Goal: Check status: Check status

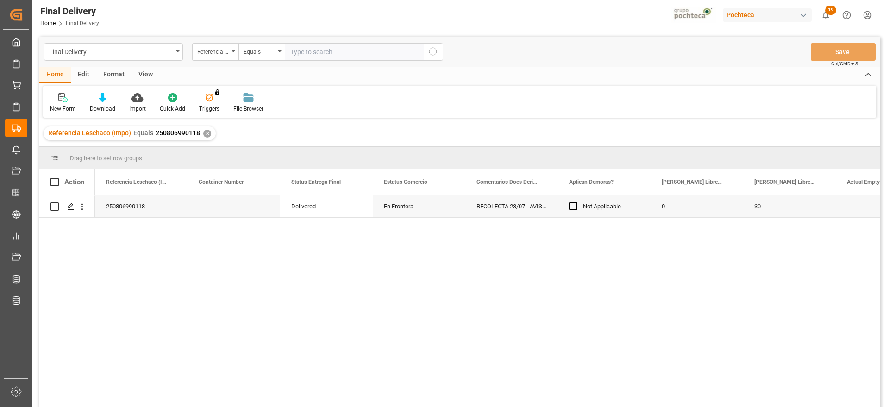
click at [205, 133] on div "✕" at bounding box center [207, 134] width 8 height 8
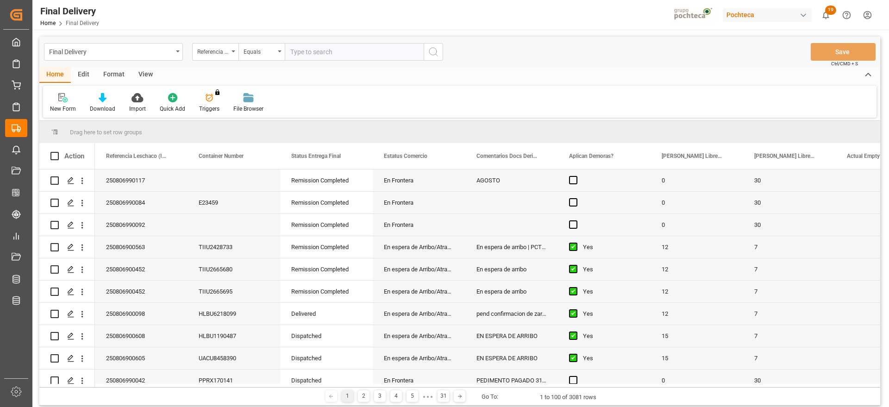
click at [317, 51] on input "text" at bounding box center [354, 52] width 139 height 18
paste input "250806900008"
type input "250806900008"
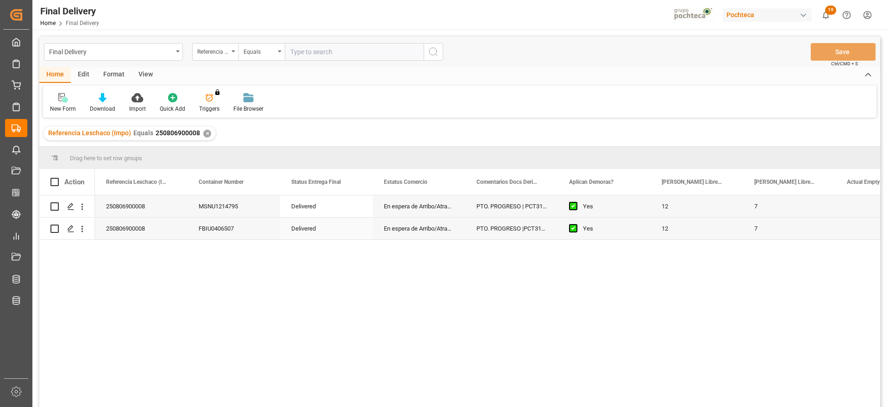
click at [519, 230] on div "PTO. PROGRESO |PCT3114" at bounding box center [511, 229] width 93 height 22
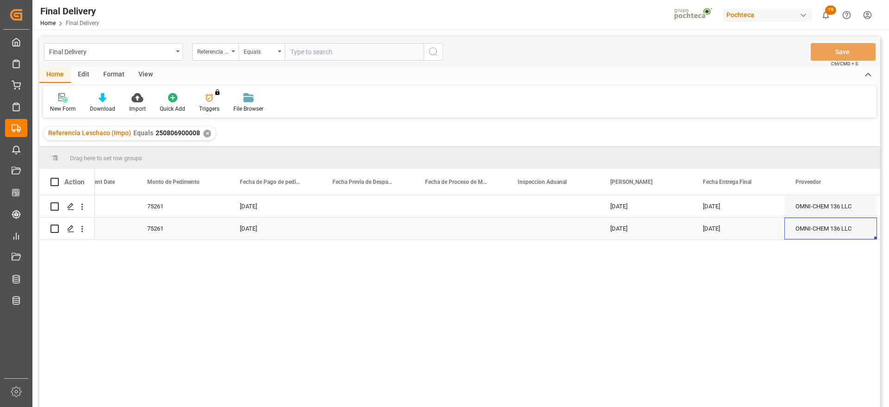
scroll to position [0, 2180]
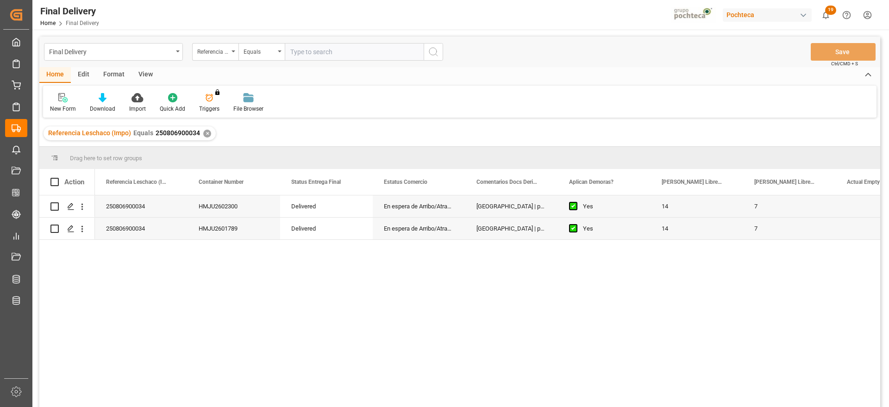
click at [205, 132] on div "✕" at bounding box center [207, 134] width 8 height 8
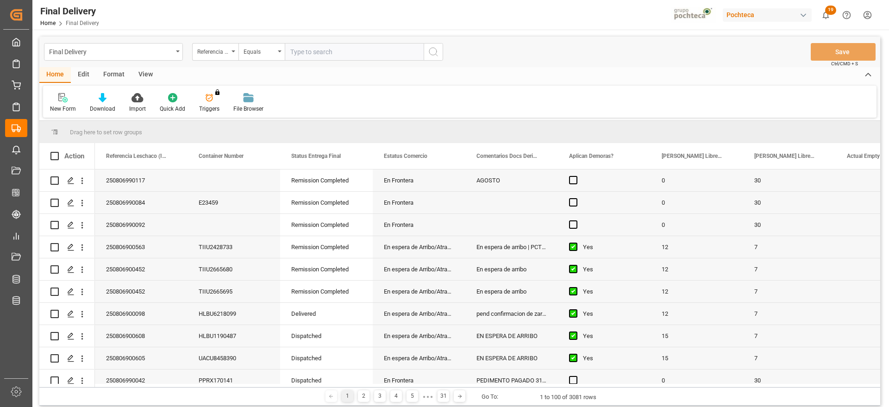
click at [316, 53] on input "text" at bounding box center [354, 52] width 139 height 18
paste input "250806900008"
type input "250806900008"
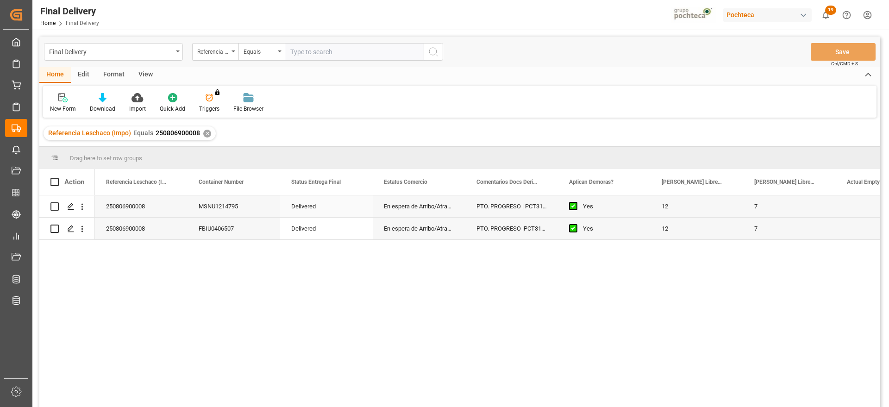
click at [224, 204] on div "MSNU1214795" at bounding box center [233, 206] width 93 height 22
click at [438, 208] on div "En espera de Arribo/Atraque" at bounding box center [419, 206] width 93 height 22
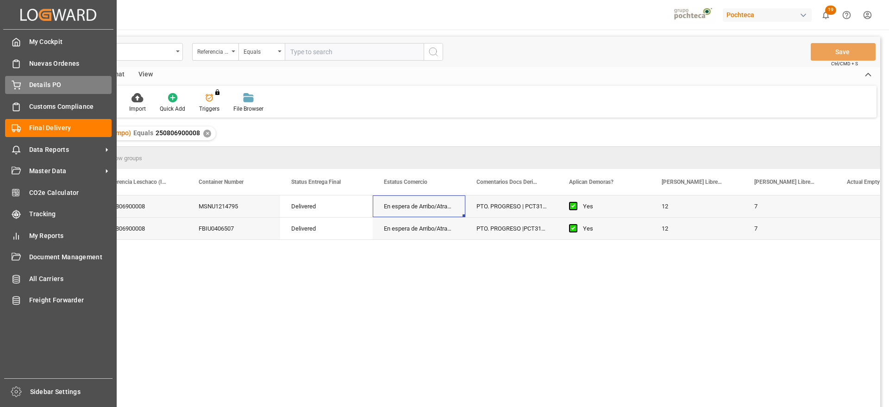
click at [54, 88] on span "Details PO" at bounding box center [70, 85] width 83 height 10
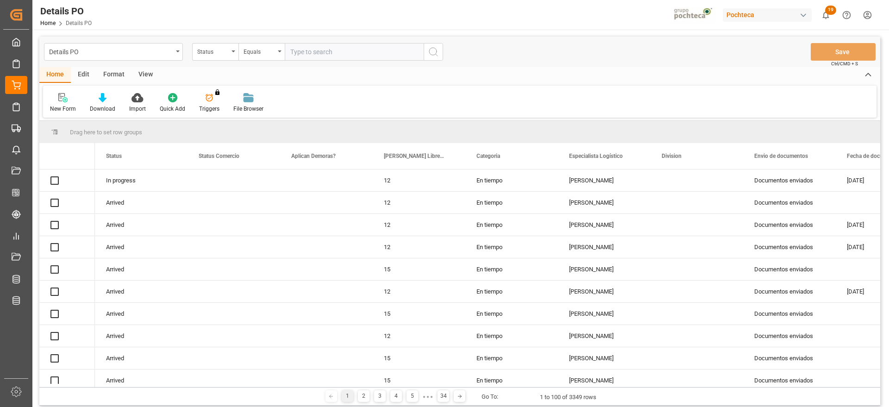
click at [208, 56] on div "Status" at bounding box center [215, 52] width 46 height 18
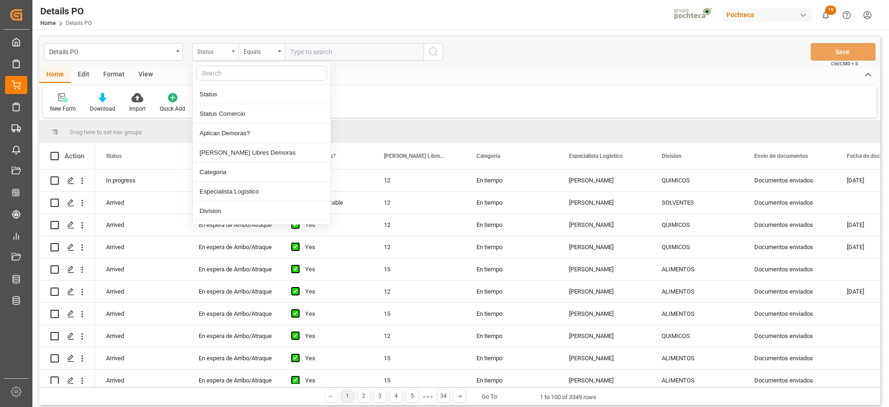
click at [221, 53] on div "Status" at bounding box center [212, 50] width 31 height 11
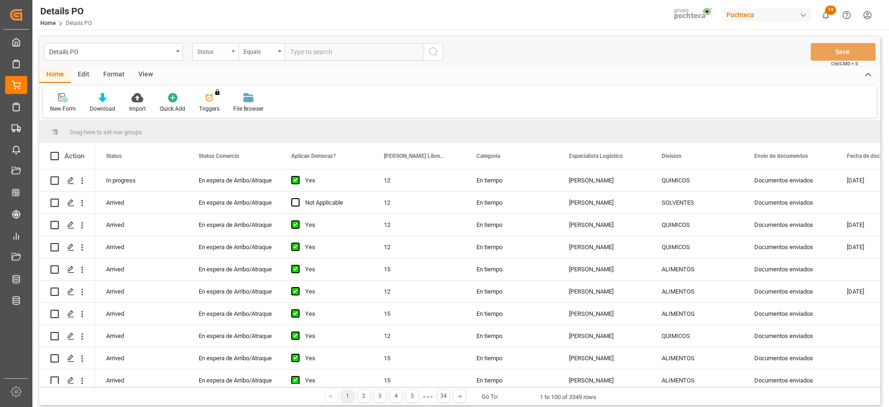
click at [221, 54] on div "Status" at bounding box center [212, 50] width 31 height 11
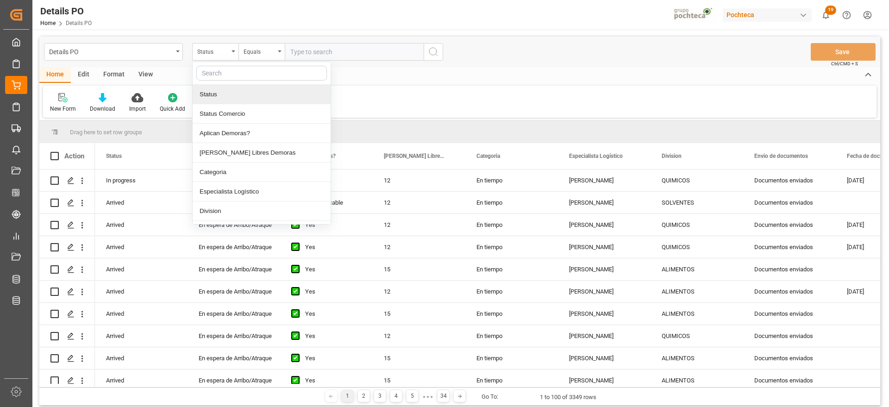
click at [224, 74] on input "text" at bounding box center [261, 73] width 131 height 15
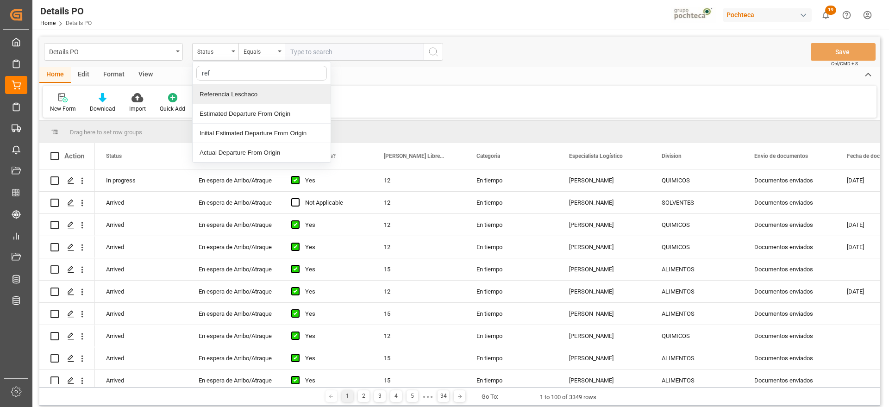
type input "ref"
click at [220, 87] on div "ref Referencia Leschaco Estimated Departure From Origin Initial Estimated Depar…" at bounding box center [261, 112] width 139 height 101
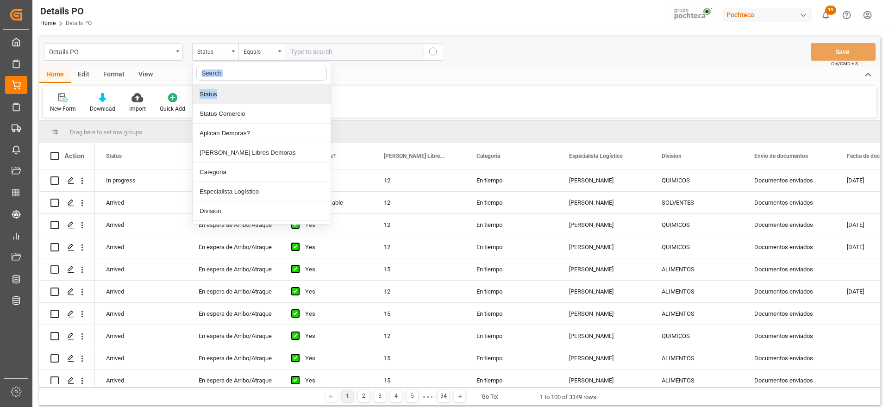
click at [220, 94] on div "Status" at bounding box center [262, 94] width 138 height 19
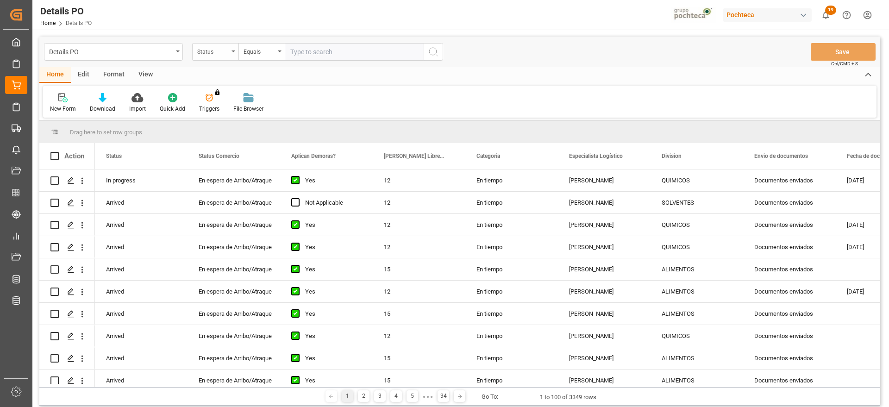
click at [223, 56] on div "Status" at bounding box center [215, 52] width 46 height 18
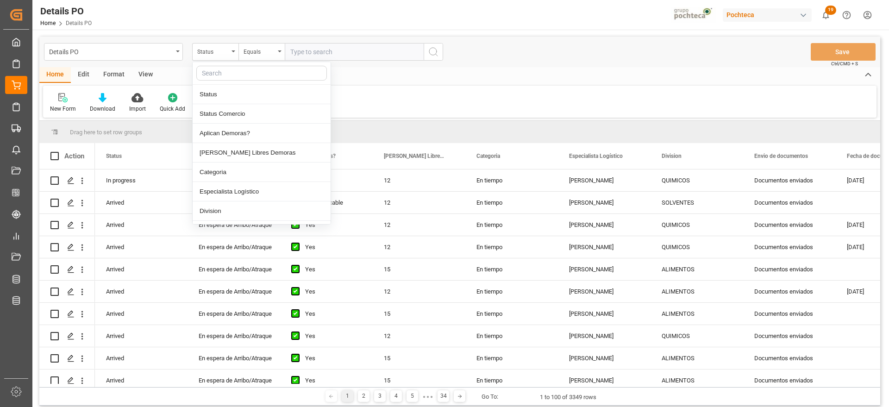
click at [227, 75] on input "text" at bounding box center [261, 73] width 131 height 15
type input "ref"
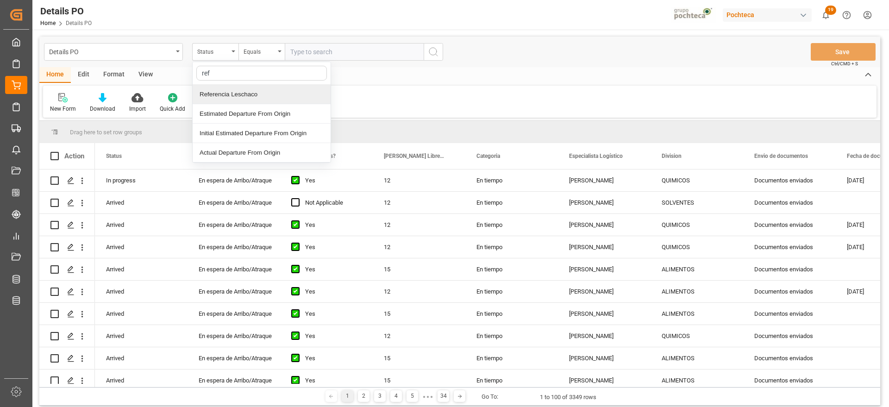
click at [218, 92] on div "Referencia Leschaco" at bounding box center [262, 94] width 138 height 19
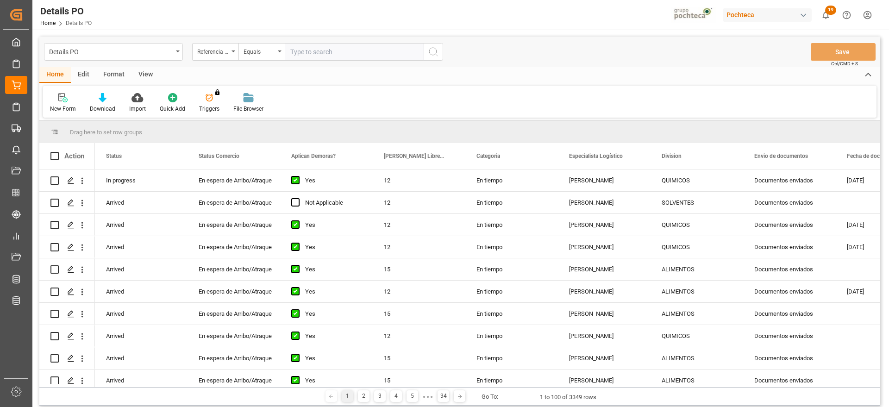
click at [297, 51] on input "text" at bounding box center [354, 52] width 139 height 18
paste input "250806900008"
type input "250806900008"
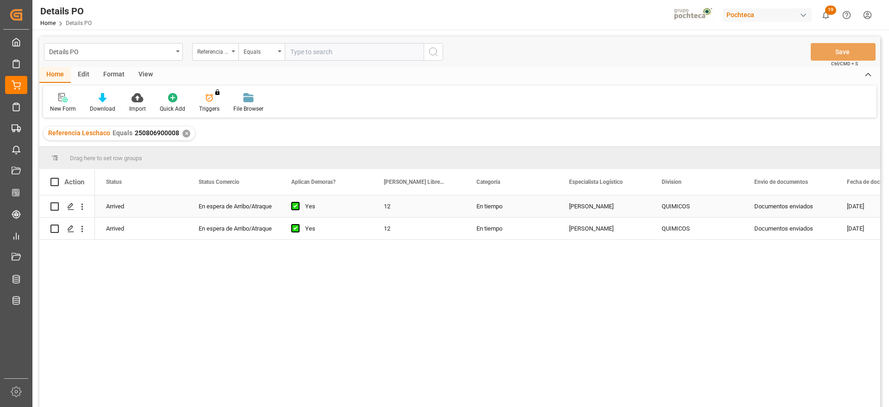
click at [340, 212] on div "Yes" at bounding box center [333, 206] width 56 height 21
click at [246, 207] on div "En espera de Arribo/Atraque" at bounding box center [234, 206] width 70 height 21
click at [263, 206] on icon "open menu" at bounding box center [262, 211] width 11 height 11
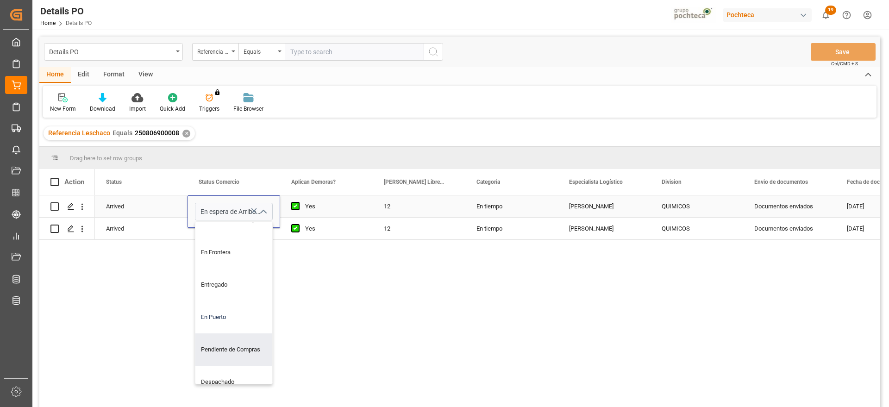
scroll to position [116, 0]
click at [223, 281] on div "Entregado" at bounding box center [239, 284] width 88 height 32
type input "Entregado"
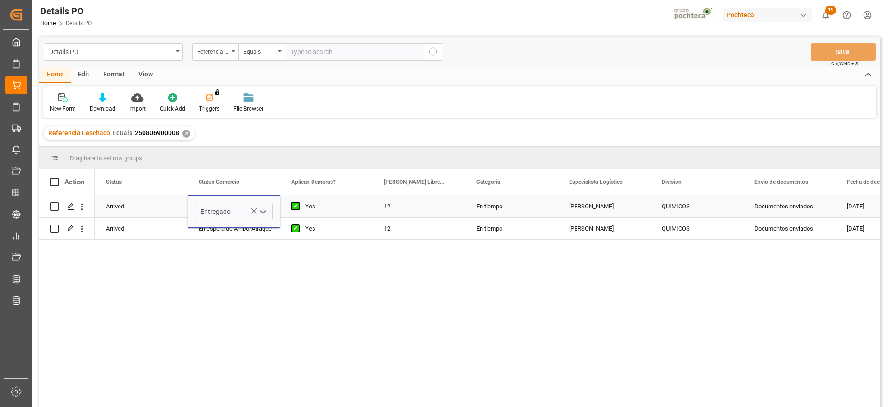
drag, startPoint x: 369, startPoint y: 206, endPoint x: 304, endPoint y: 206, distance: 65.7
click at [369, 206] on div "Yes" at bounding box center [326, 206] width 93 height 22
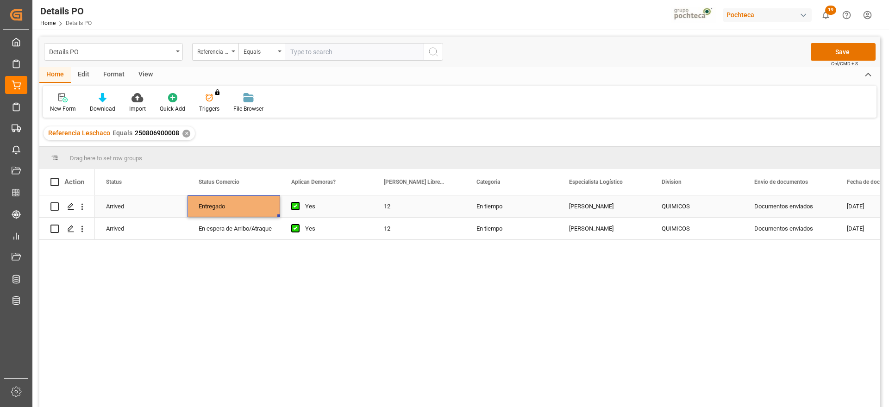
click at [236, 205] on div "Entregado" at bounding box center [234, 206] width 70 height 21
click at [237, 234] on div "En espera de Arribo/Atraque" at bounding box center [234, 228] width 70 height 21
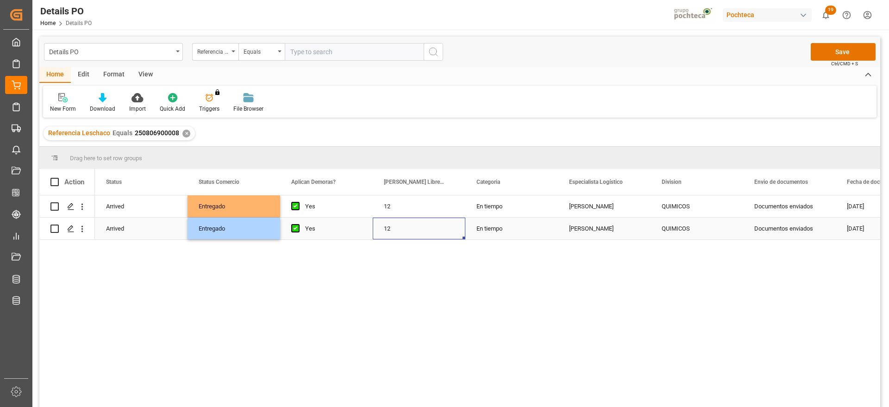
click at [405, 219] on div "12" at bounding box center [419, 229] width 93 height 22
click at [837, 56] on button "Save" at bounding box center [842, 52] width 65 height 18
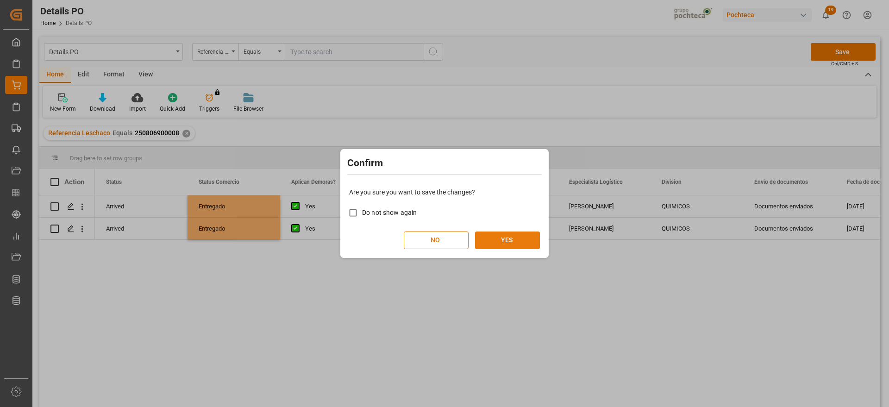
click at [493, 236] on button "YES" at bounding box center [507, 240] width 65 height 18
